Goal: Information Seeking & Learning: Understand process/instructions

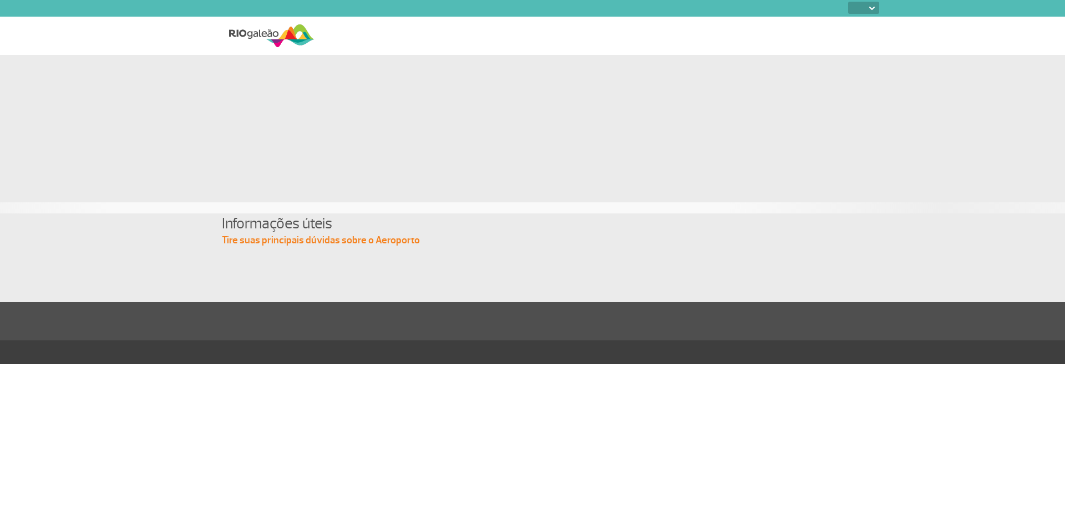
select select
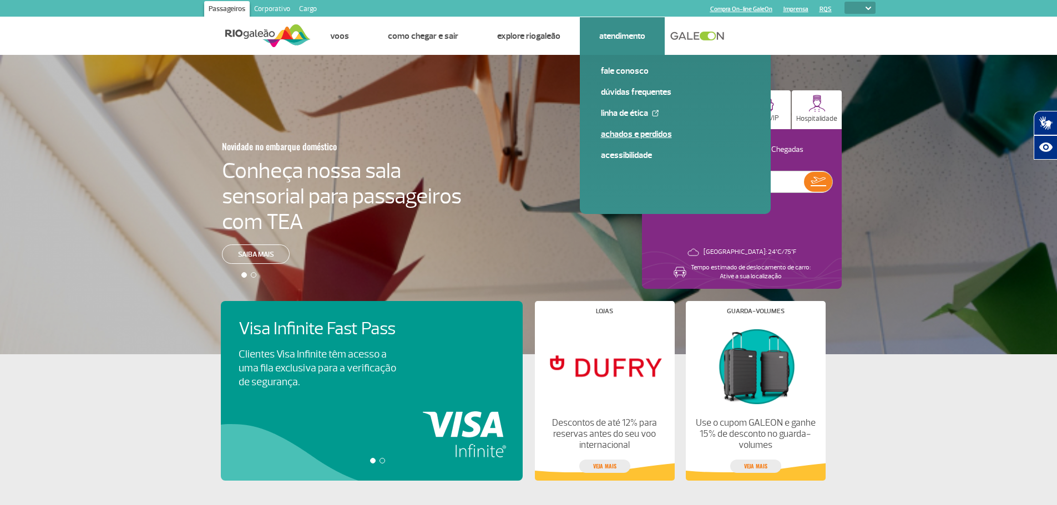
click at [658, 135] on link "Achados e Perdidos" at bounding box center [675, 134] width 149 height 12
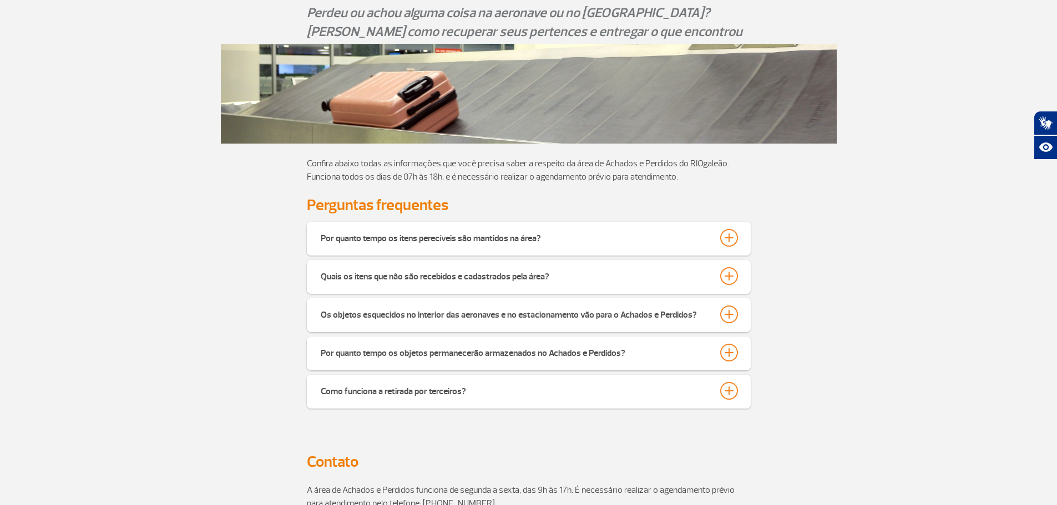
scroll to position [277, 0]
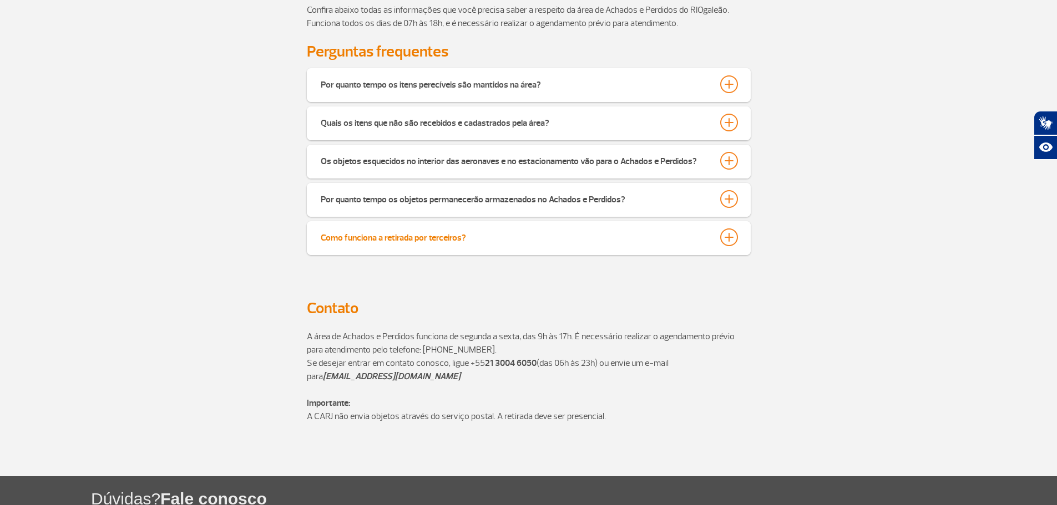
click at [480, 239] on button "Como funciona a retirada por terceiros?" at bounding box center [528, 237] width 417 height 19
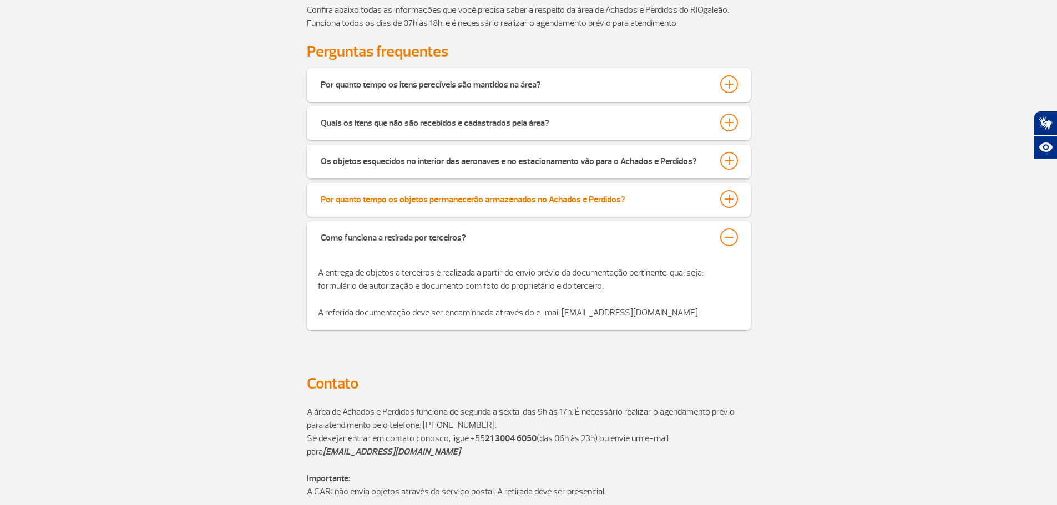
click at [480, 195] on div "Por quanto tempo os objetos permanecerão armazenados no Achados e Perdidos?" at bounding box center [473, 198] width 304 height 16
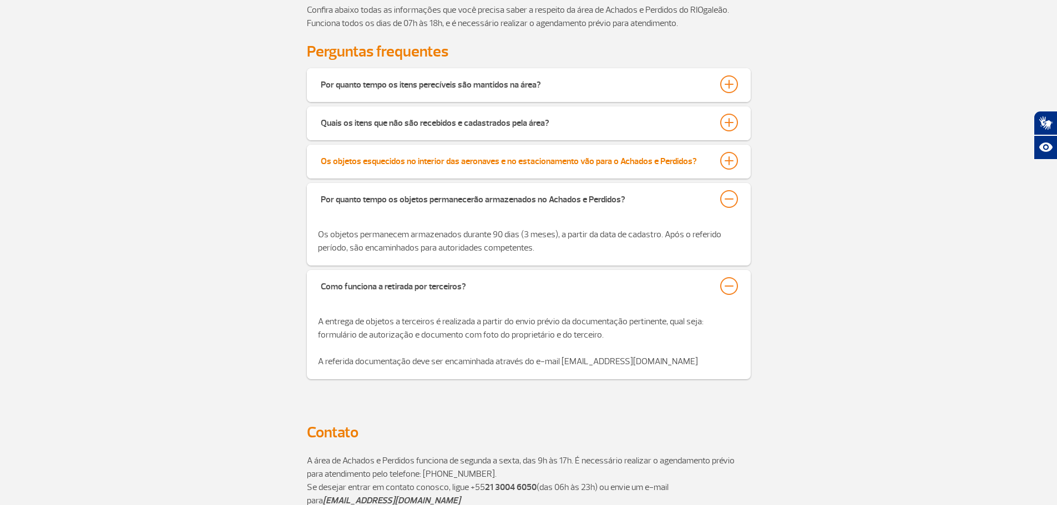
click at [487, 167] on div "Os objetos esquecidos no interior das aeronaves e no estacionamento vão para o …" at bounding box center [509, 160] width 376 height 16
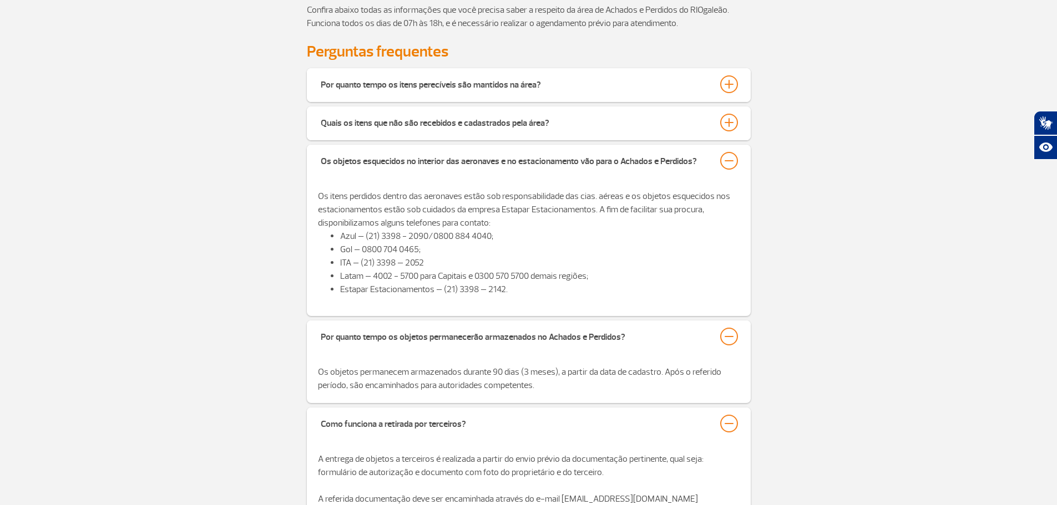
click at [496, 133] on div "Quais os itens que não são recebidos e cadastrados pela área?" at bounding box center [529, 123] width 444 height 34
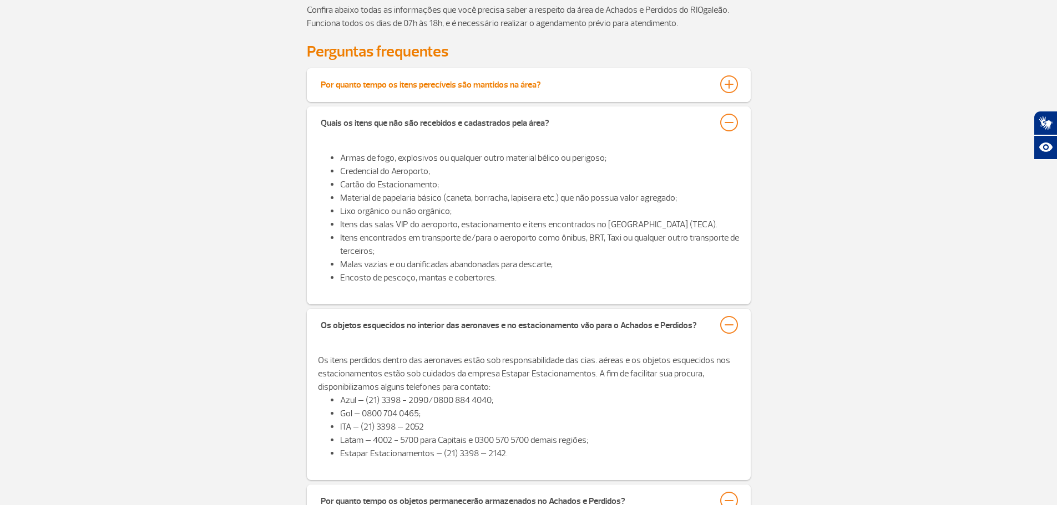
click at [503, 94] on button "Por quanto tempo os itens perecíveis são mantidos na área?" at bounding box center [528, 84] width 417 height 19
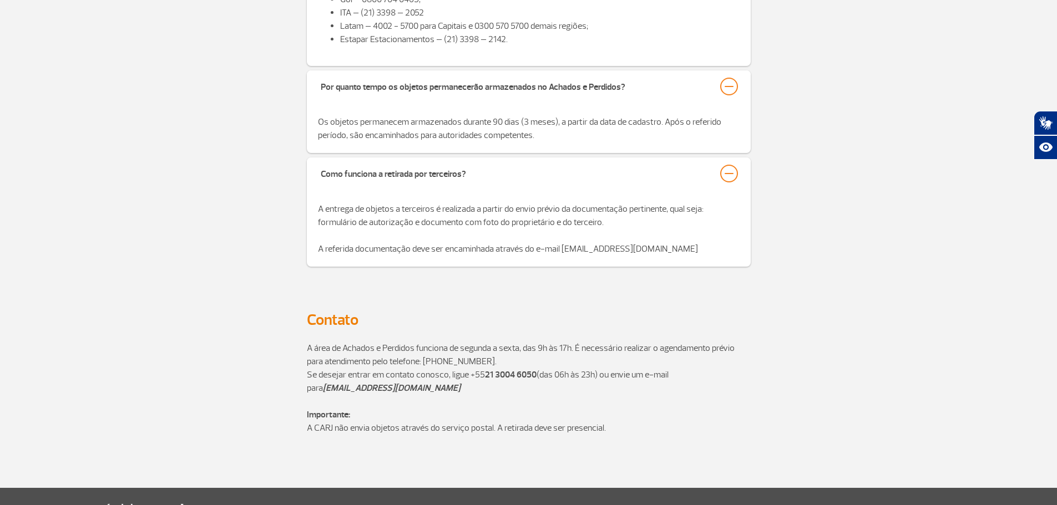
scroll to position [690, 0]
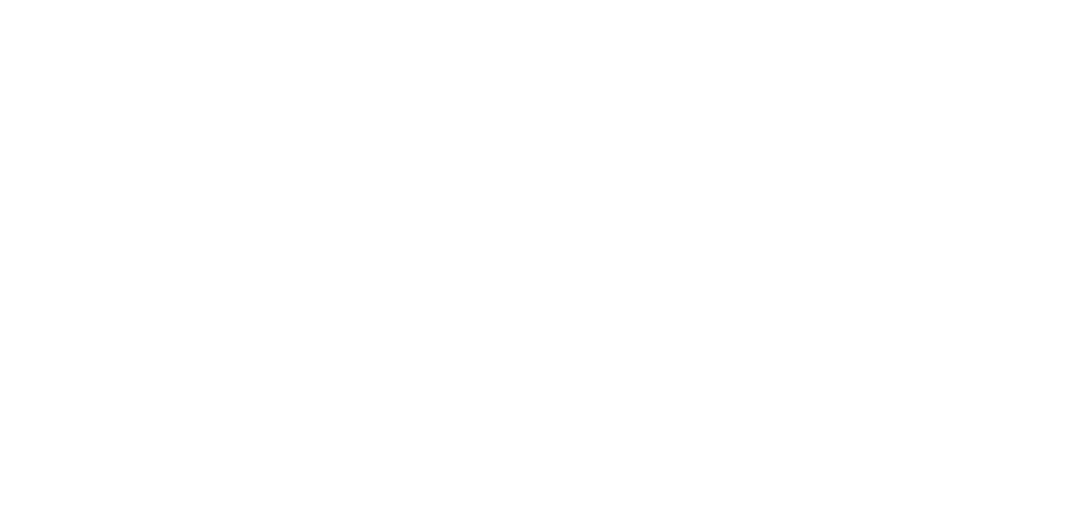
select select
